Goal: Task Accomplishment & Management: Use online tool/utility

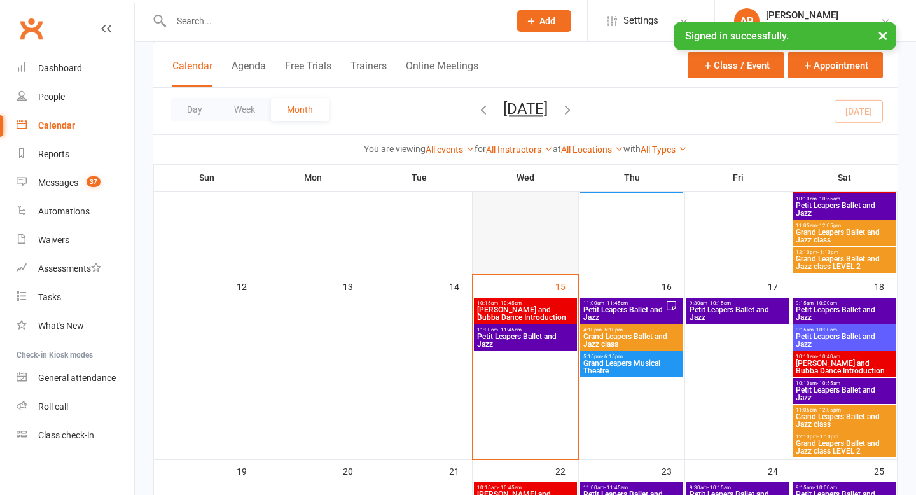
scroll to position [275, 0]
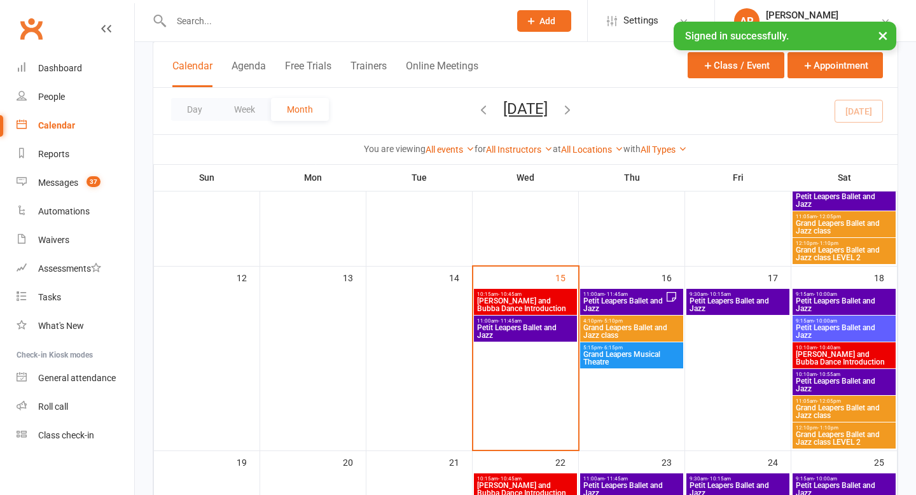
click at [514, 302] on span "[PERSON_NAME] and Bubba Dance Introduction" at bounding box center [525, 304] width 98 height 15
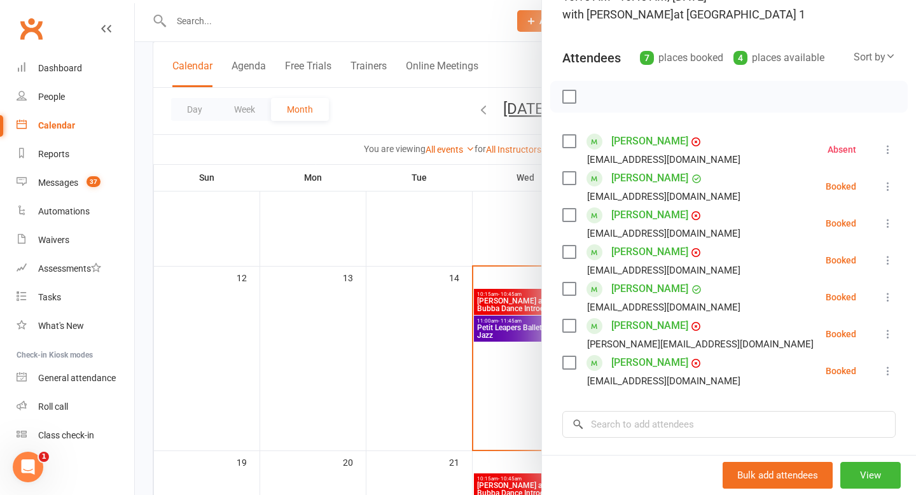
scroll to position [104, 0]
click at [886, 372] on icon at bounding box center [887, 372] width 13 height 13
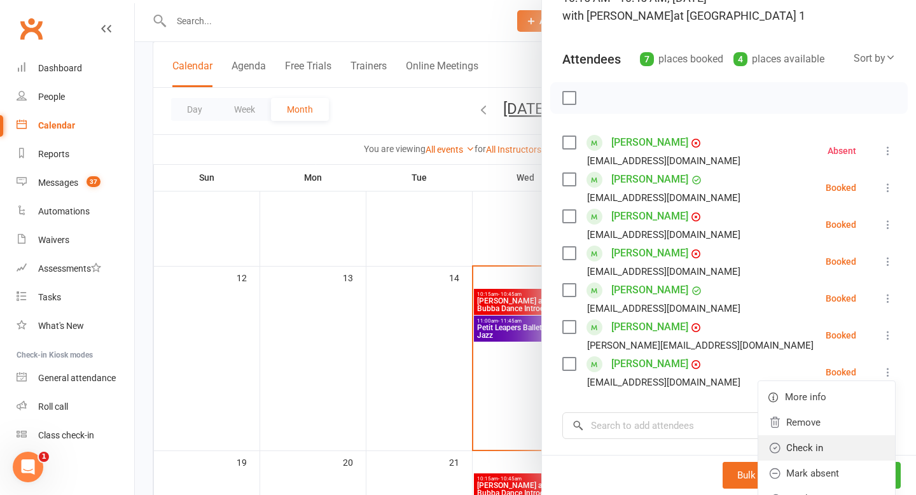
click at [809, 448] on link "Check in" at bounding box center [826, 447] width 137 height 25
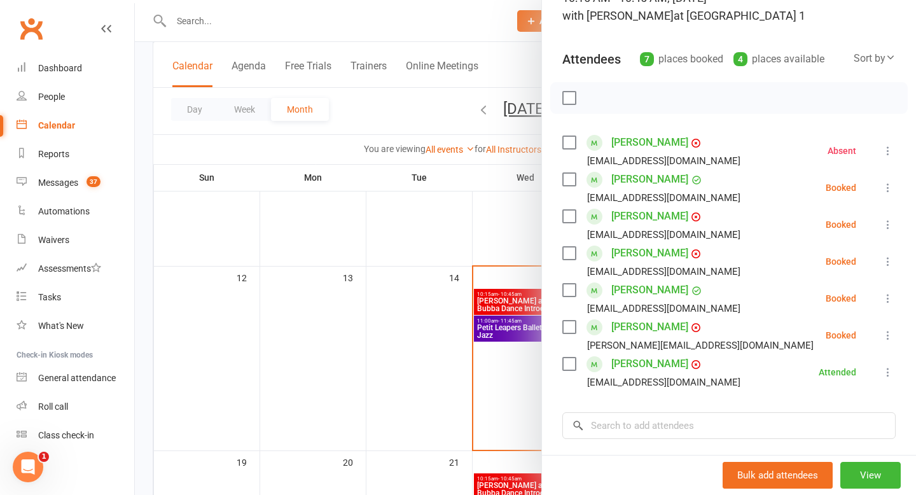
click at [888, 336] on icon at bounding box center [887, 335] width 13 height 13
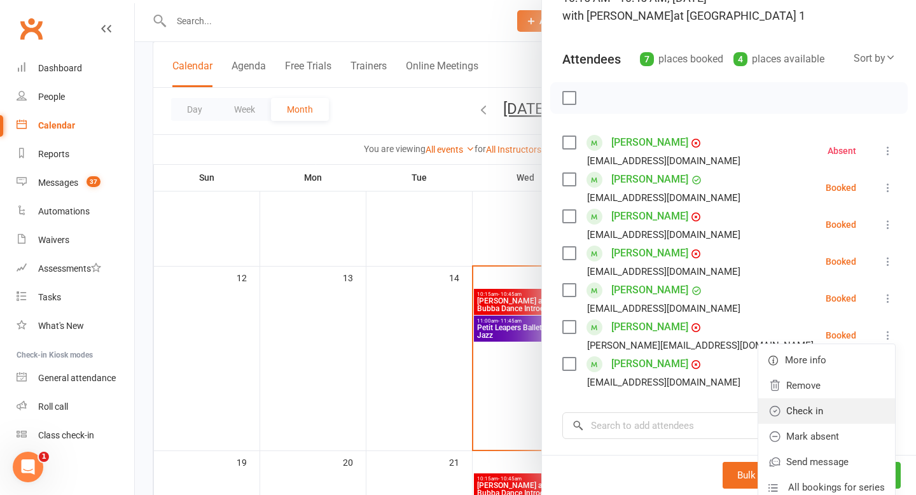
click at [803, 416] on link "Check in" at bounding box center [826, 410] width 137 height 25
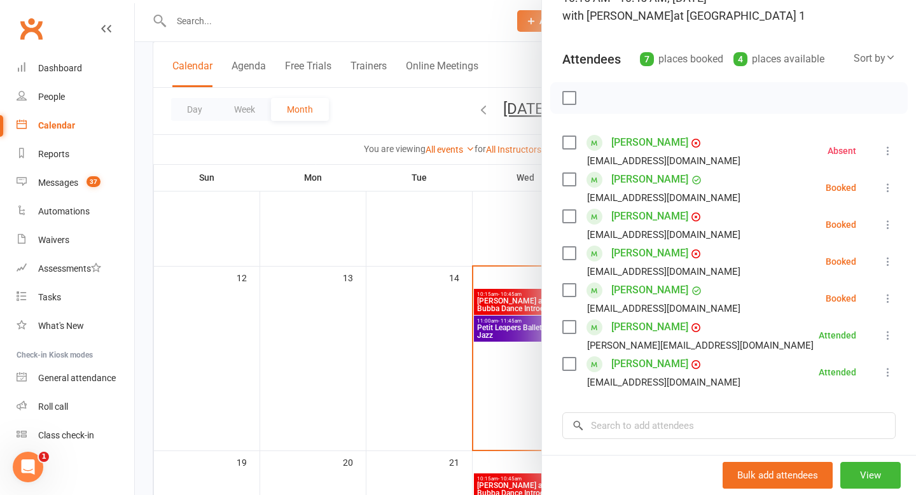
click at [886, 298] on icon at bounding box center [887, 298] width 13 height 13
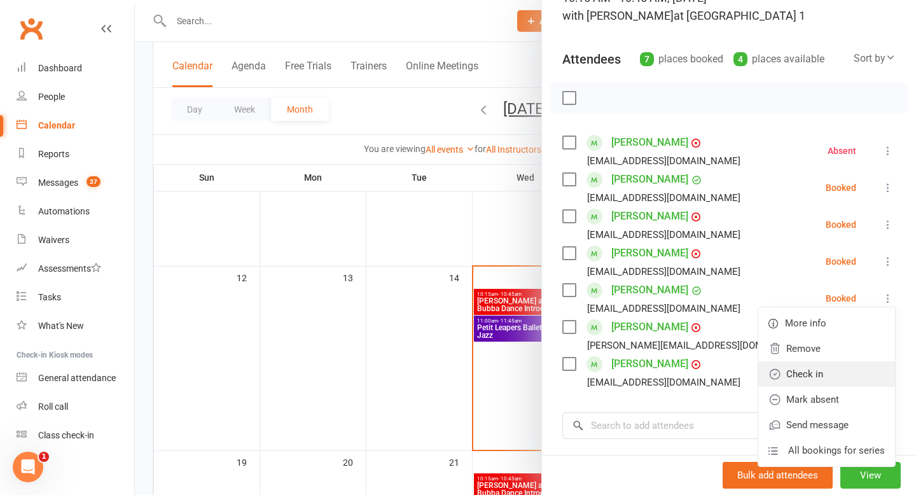
click at [804, 373] on link "Check in" at bounding box center [826, 373] width 137 height 25
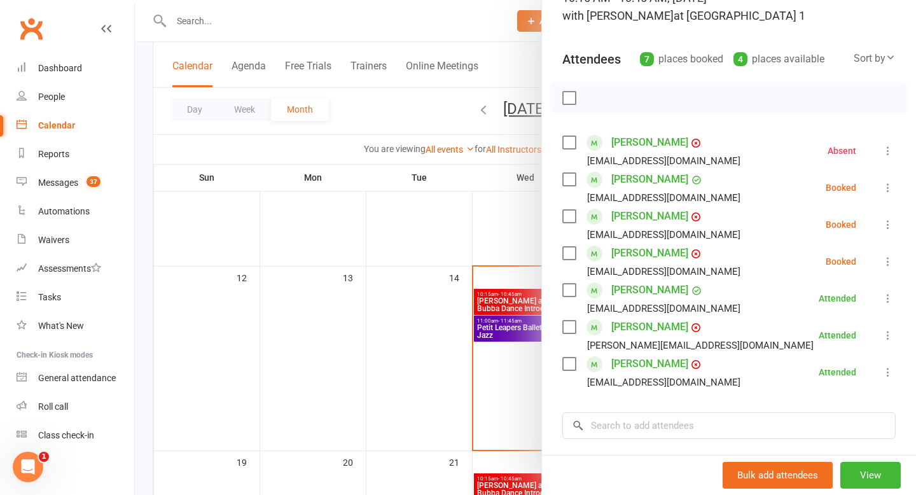
click at [890, 258] on icon at bounding box center [887, 261] width 13 height 13
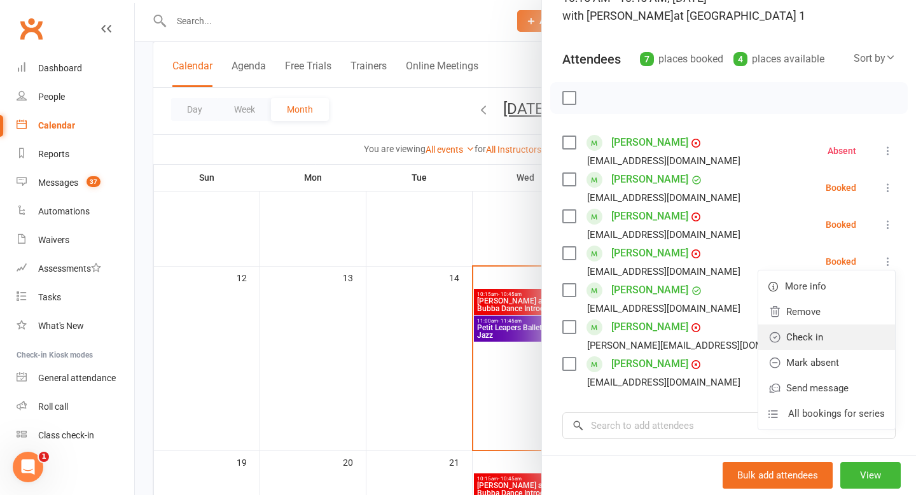
click at [831, 334] on link "Check in" at bounding box center [826, 336] width 137 height 25
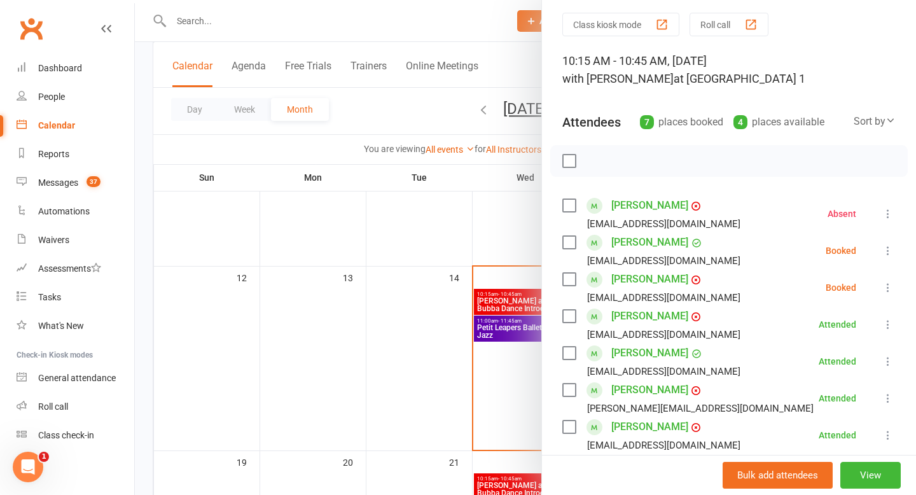
scroll to position [0, 0]
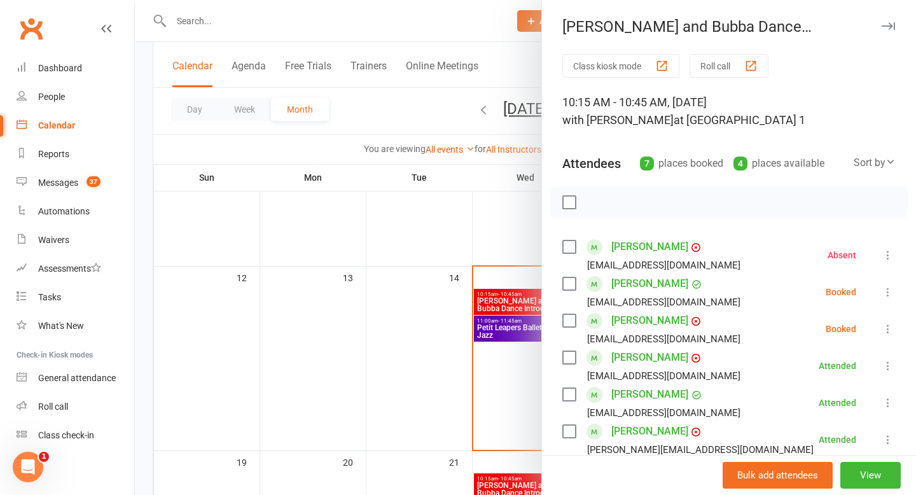
click at [433, 376] on div at bounding box center [525, 247] width 781 height 495
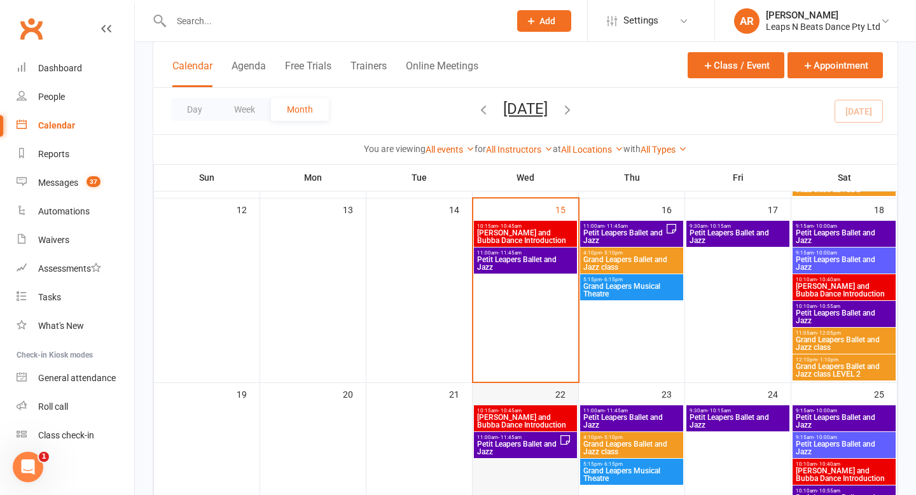
scroll to position [337, 0]
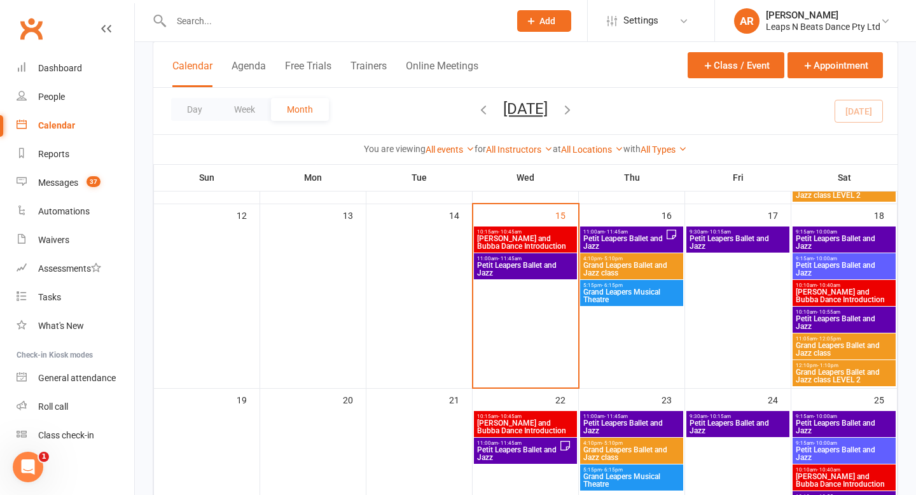
click at [537, 266] on span "Petit Leapers Ballet and Jazz" at bounding box center [525, 268] width 98 height 15
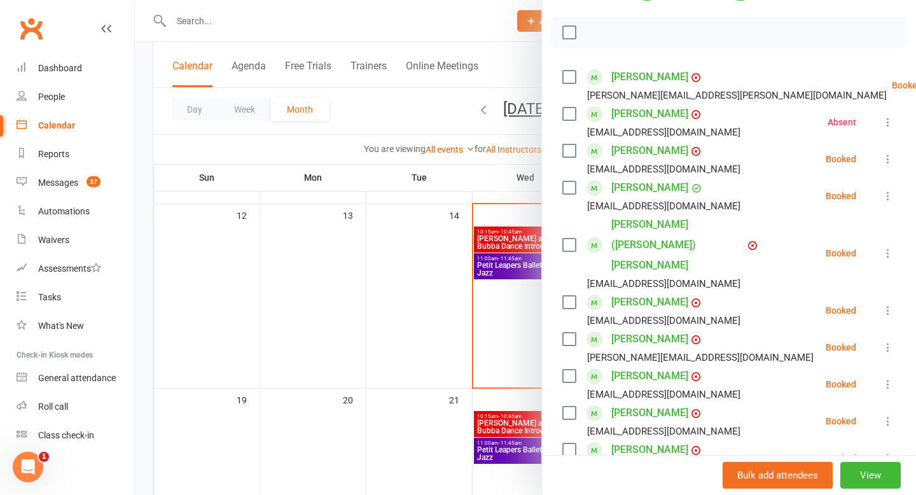
scroll to position [174, 0]
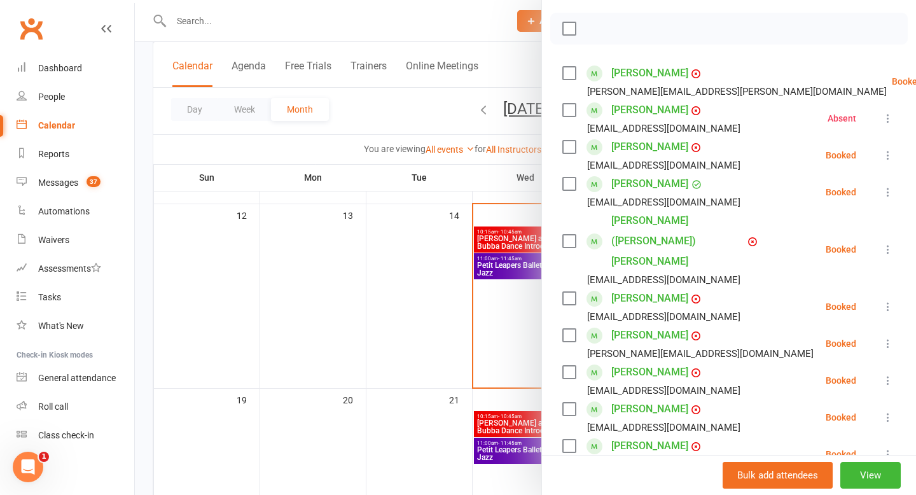
click at [420, 367] on div at bounding box center [525, 247] width 781 height 495
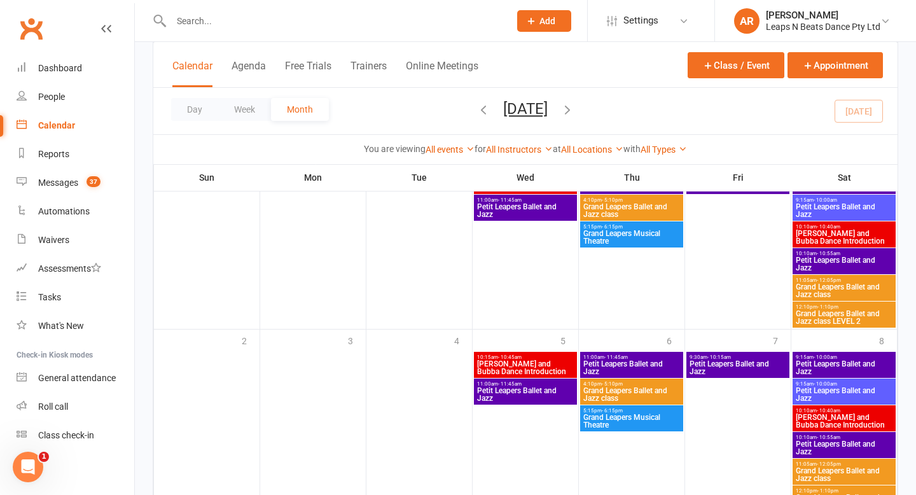
scroll to position [819, 0]
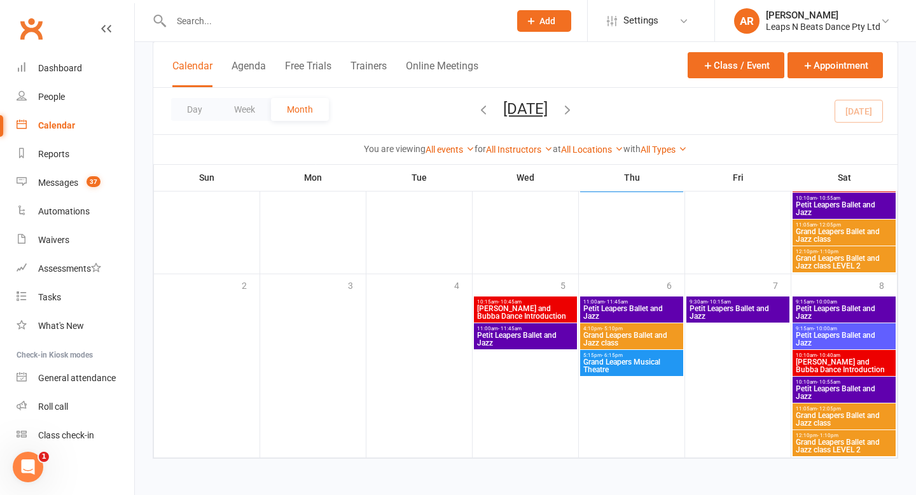
click at [574, 104] on icon "button" at bounding box center [567, 109] width 14 height 14
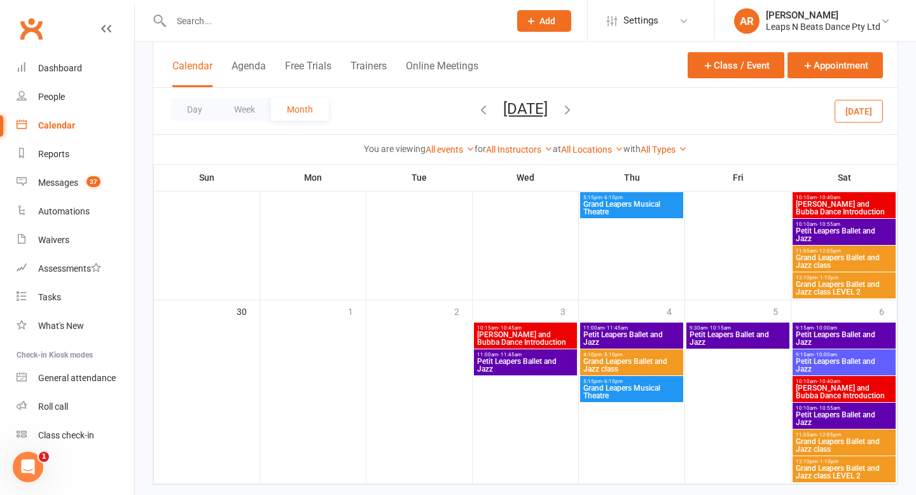
scroll to position [915, 0]
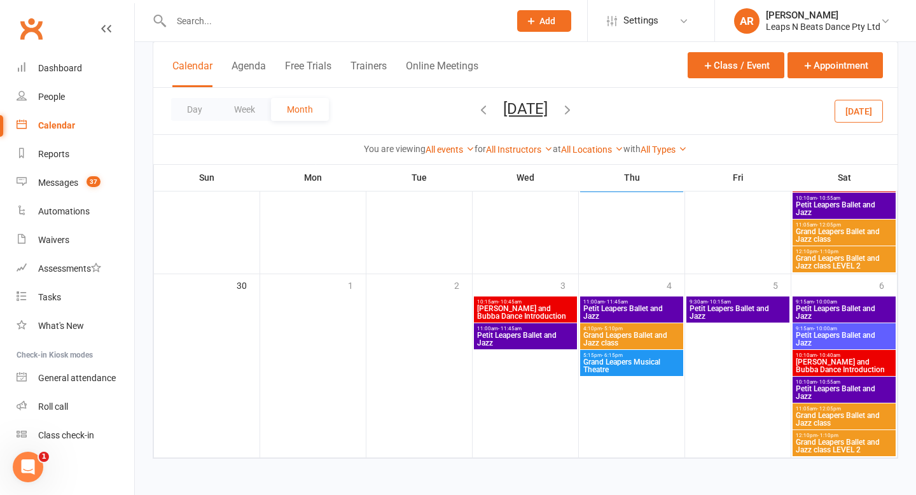
click at [574, 109] on icon "button" at bounding box center [567, 109] width 14 height 14
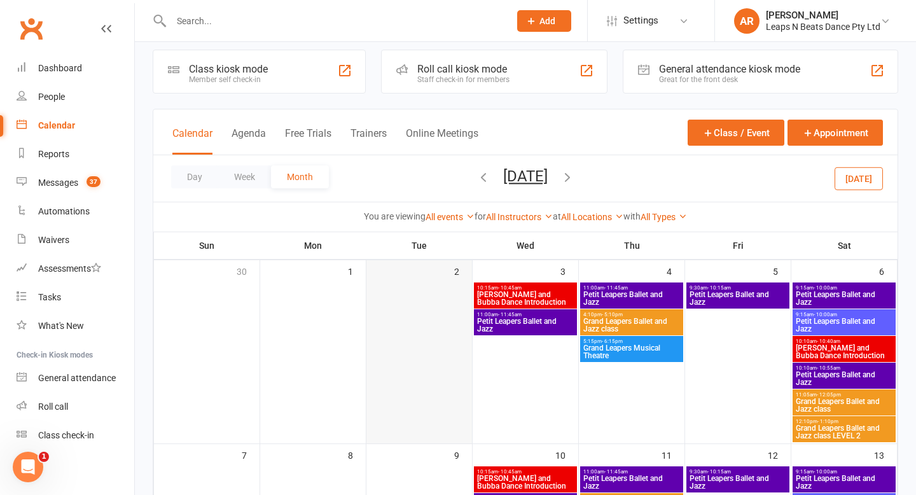
scroll to position [0, 0]
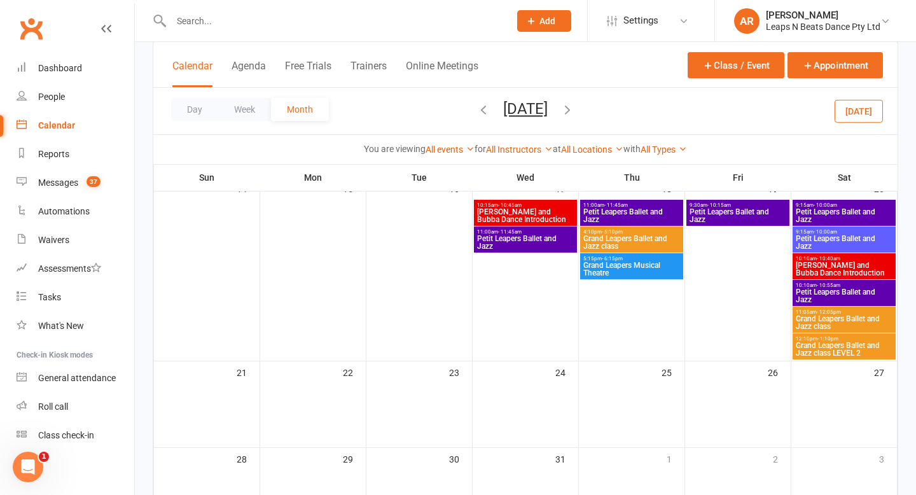
click at [476, 111] on icon "button" at bounding box center [483, 109] width 14 height 14
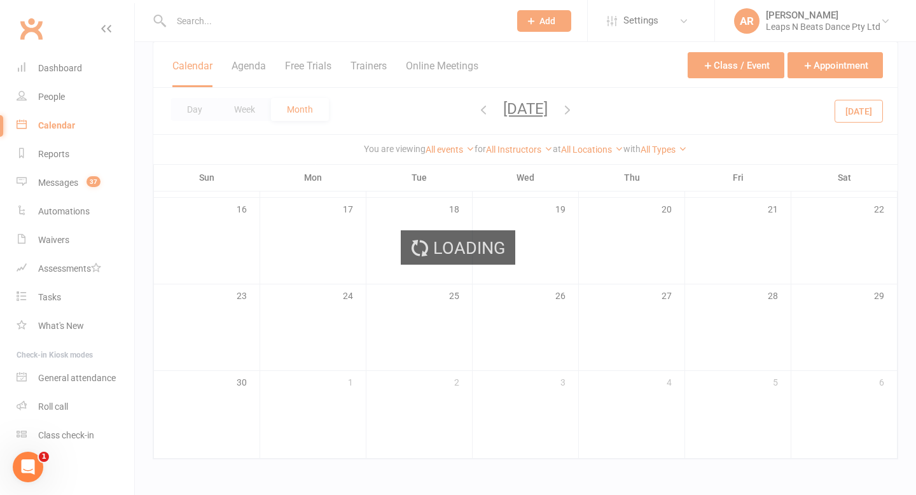
click at [455, 111] on div "Loading" at bounding box center [458, 247] width 916 height 495
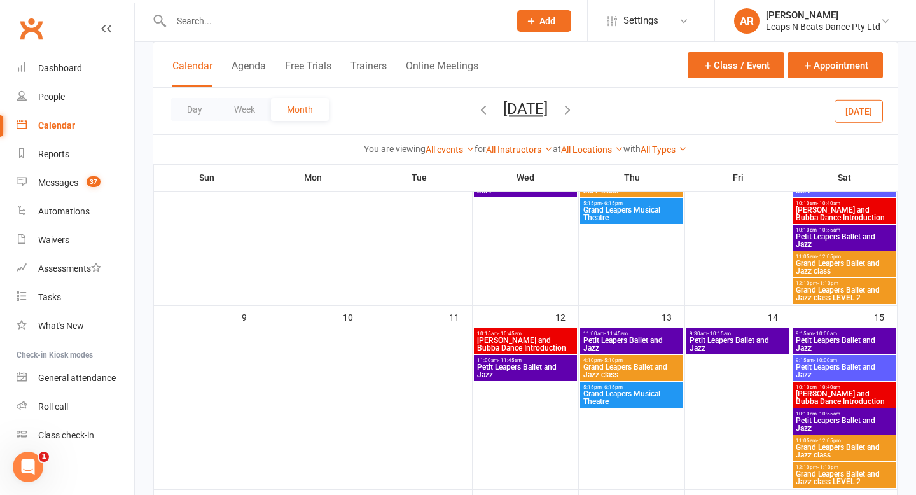
click at [476, 111] on icon "button" at bounding box center [483, 109] width 14 height 14
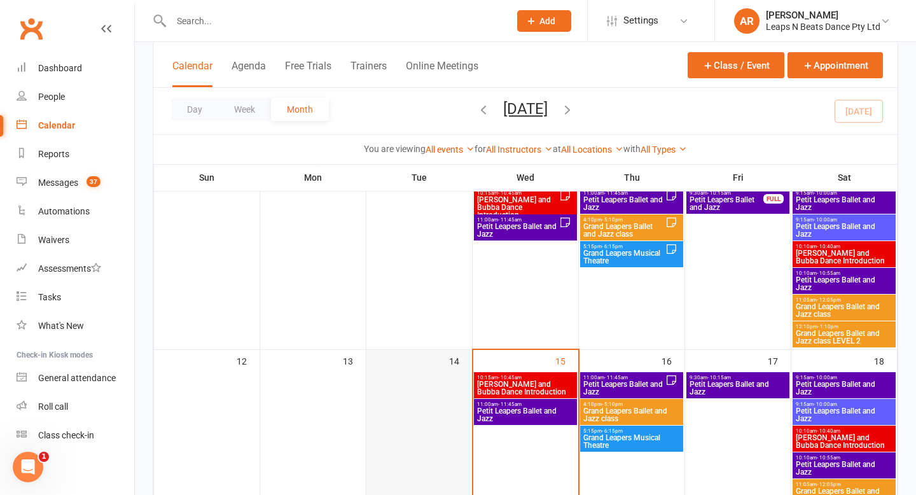
scroll to position [193, 0]
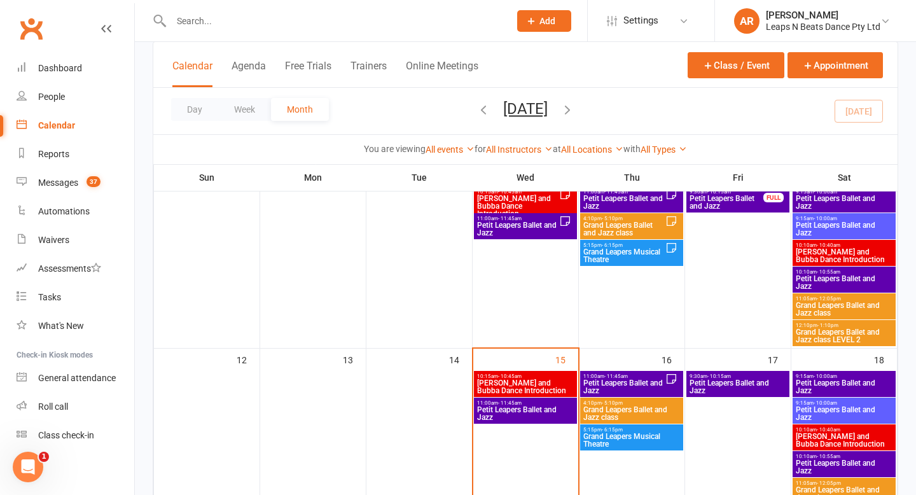
click at [527, 385] on span "[PERSON_NAME] and Bubba Dance Introduction" at bounding box center [525, 386] width 98 height 15
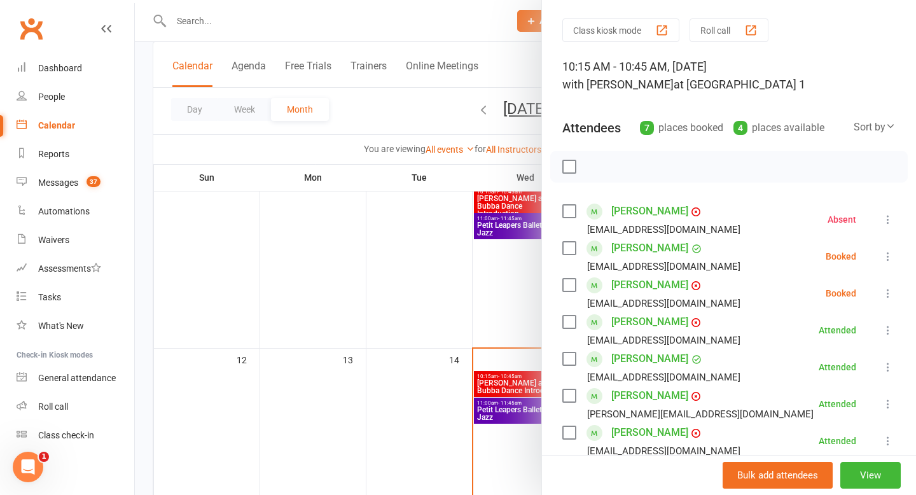
scroll to position [44, 0]
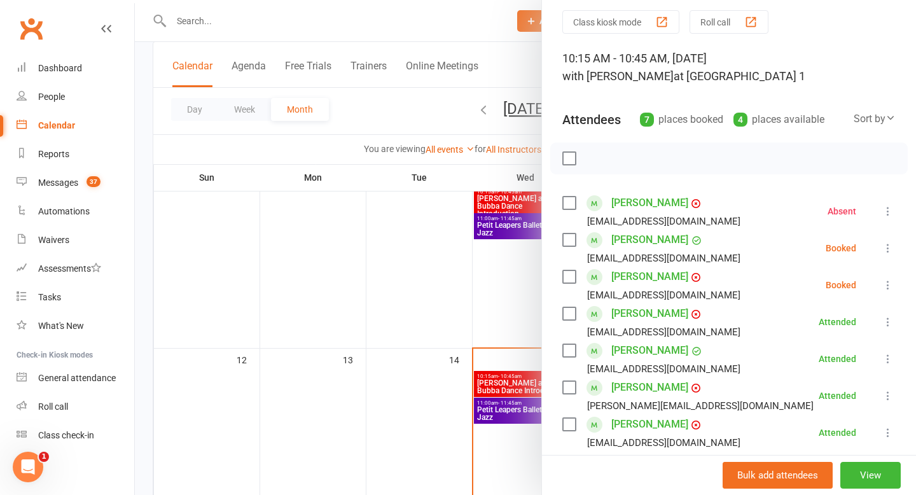
click at [886, 291] on icon at bounding box center [887, 285] width 13 height 13
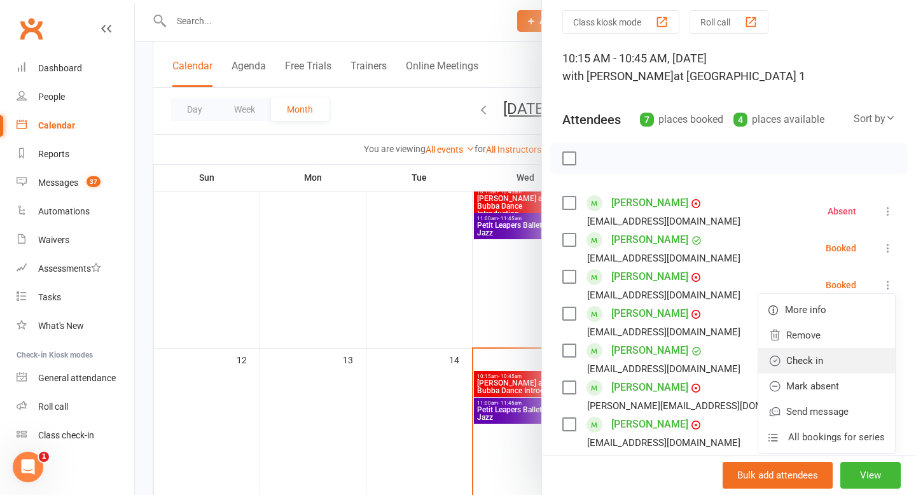
click at [824, 348] on link "Check in" at bounding box center [826, 360] width 137 height 25
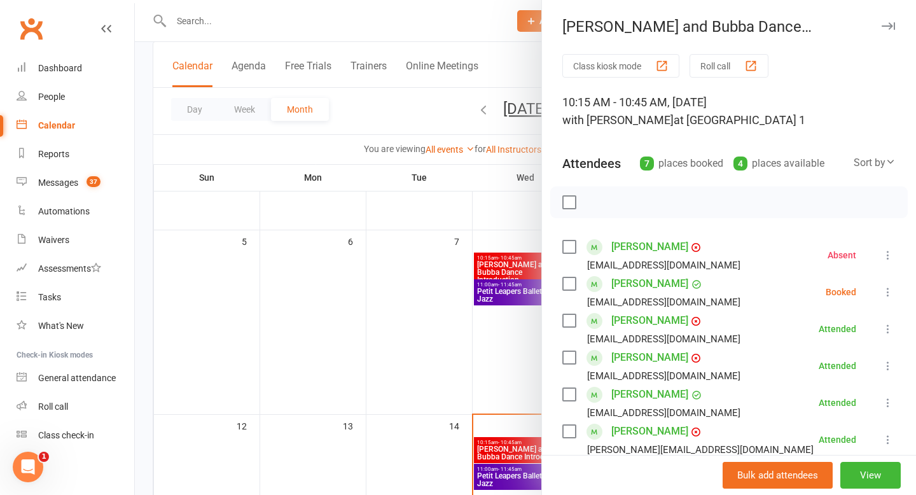
scroll to position [0, 0]
